Goal: Book appointment/travel/reservation

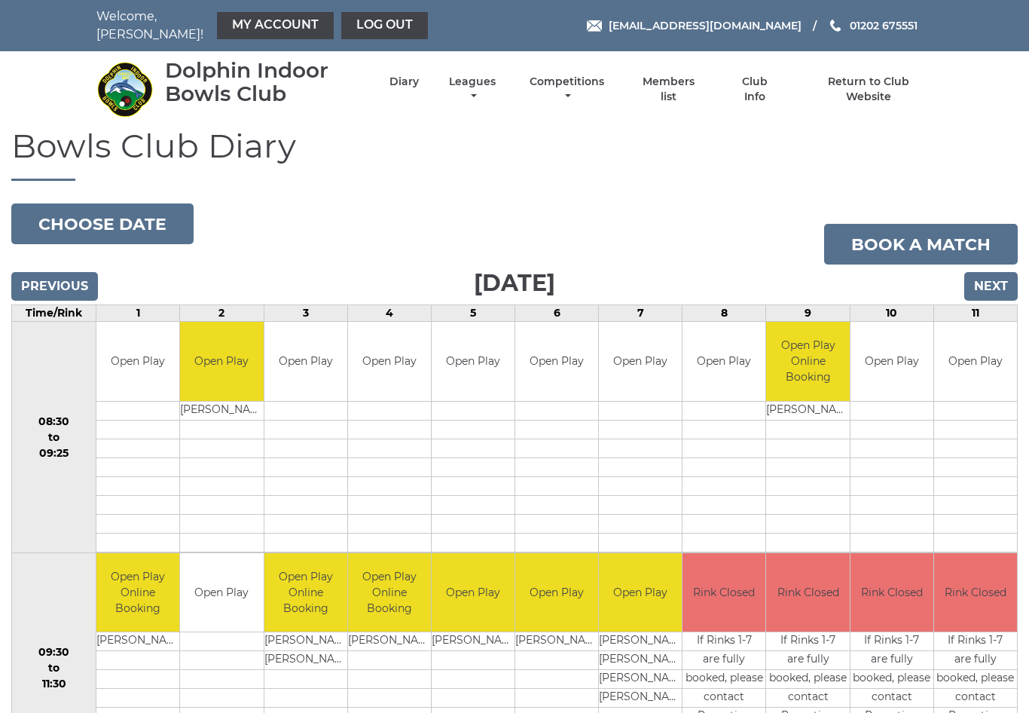
click at [1002, 272] on input "Next" at bounding box center [992, 286] width 54 height 29
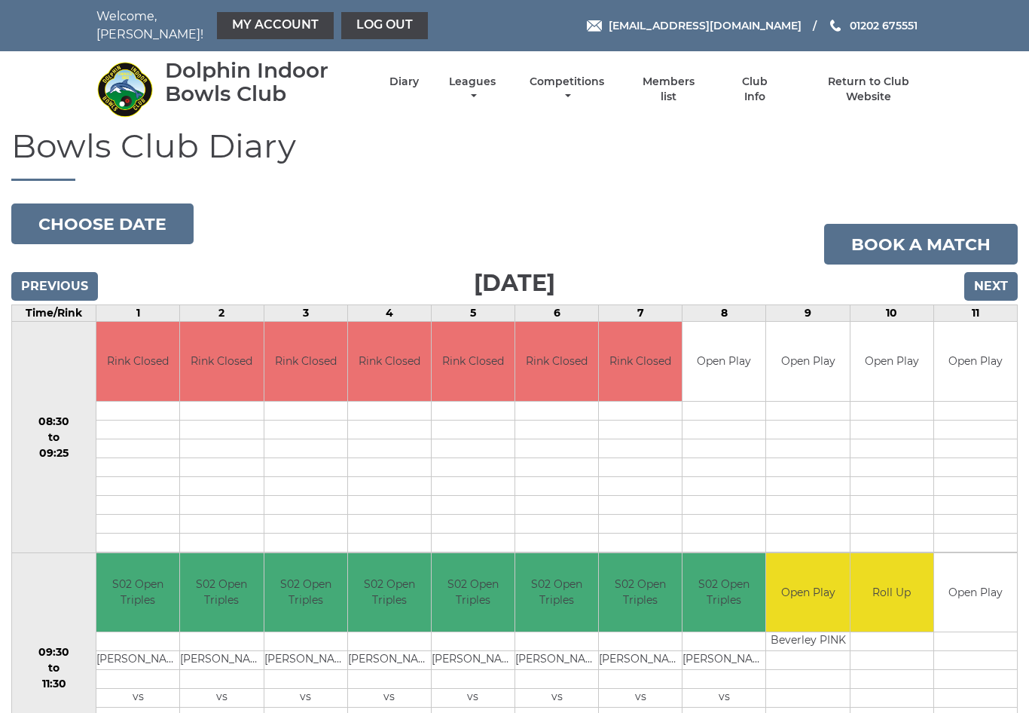
click at [999, 279] on input "Next" at bounding box center [992, 286] width 54 height 29
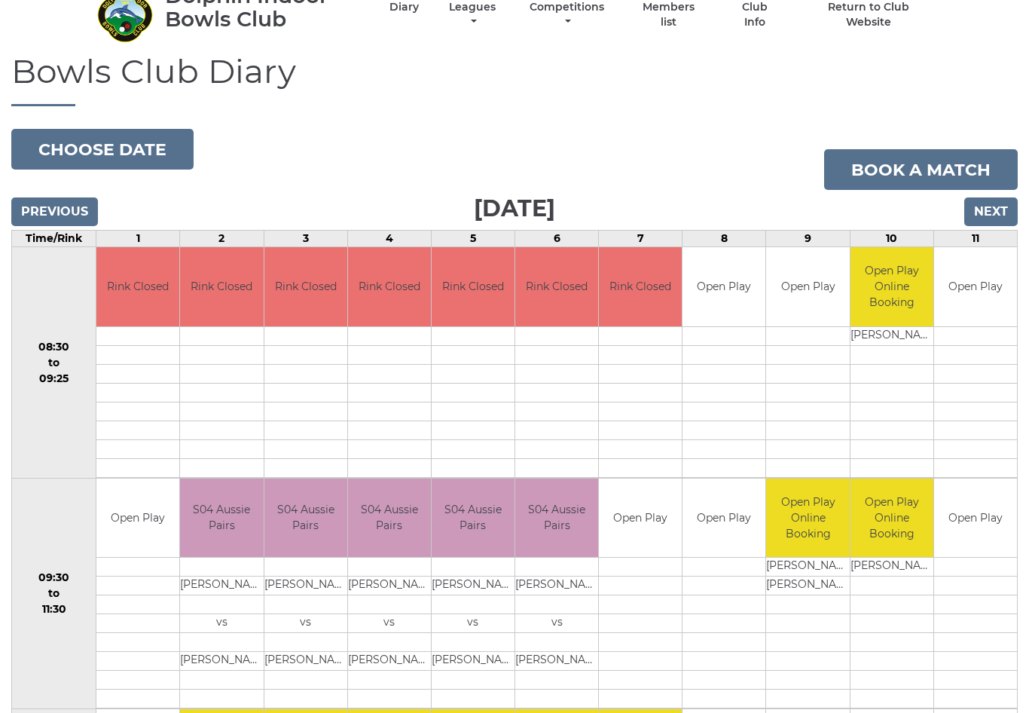
scroll to position [74, 0]
click at [998, 198] on input "Next" at bounding box center [992, 212] width 54 height 29
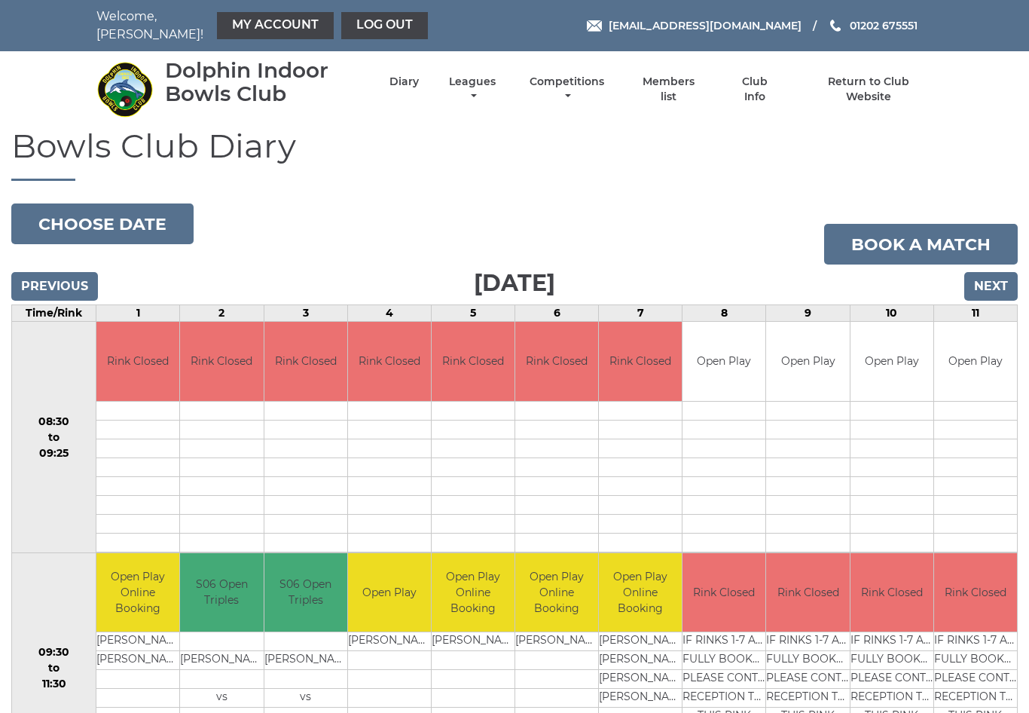
click at [1002, 277] on input "Next" at bounding box center [992, 286] width 54 height 29
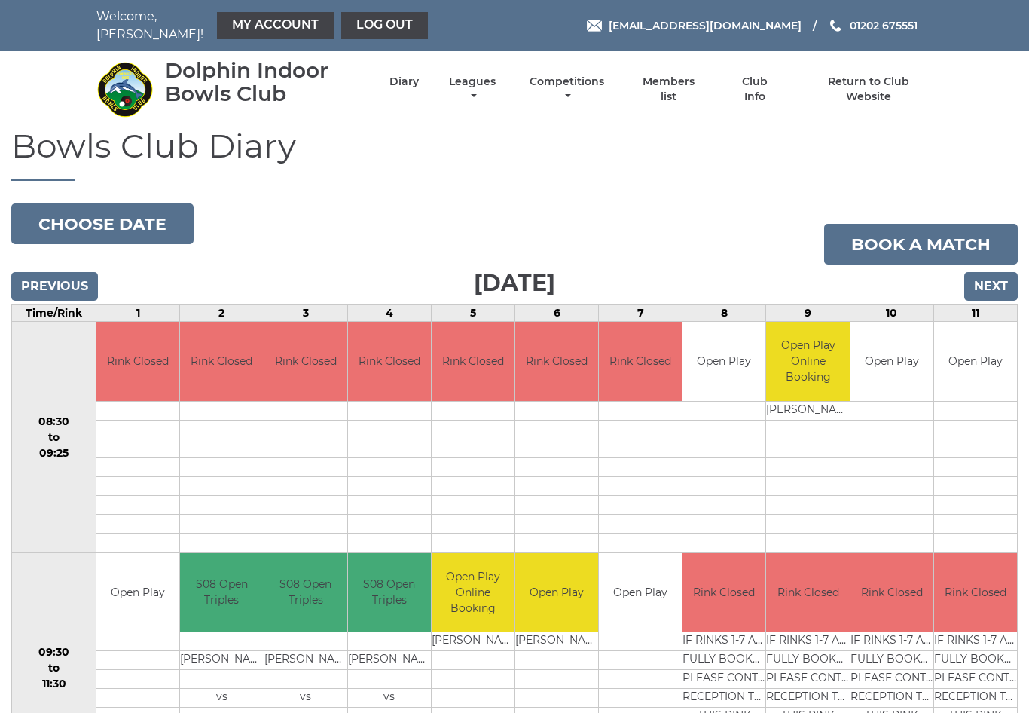
click at [999, 279] on input "Next" at bounding box center [992, 286] width 54 height 29
